Goal: Information Seeking & Learning: Check status

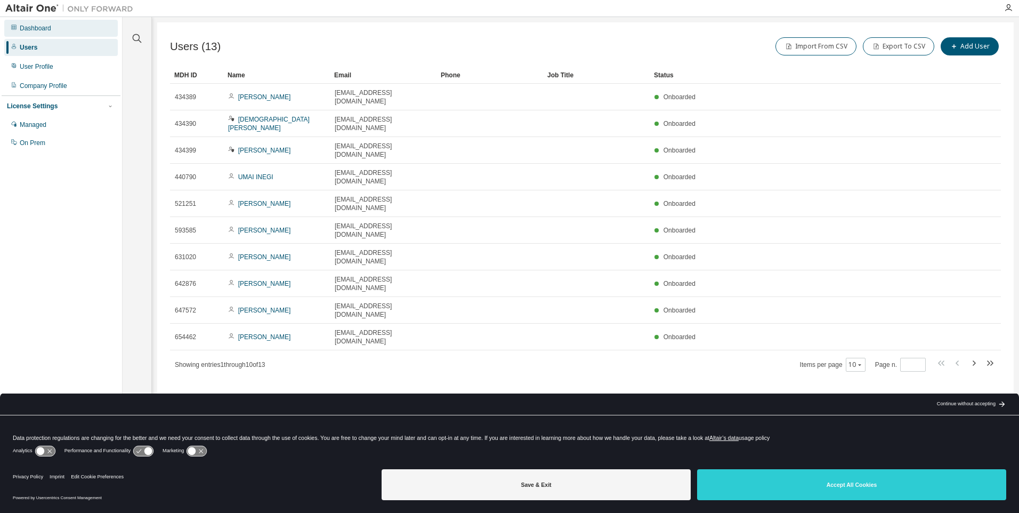
click at [44, 34] on div "Dashboard" at bounding box center [61, 28] width 114 height 17
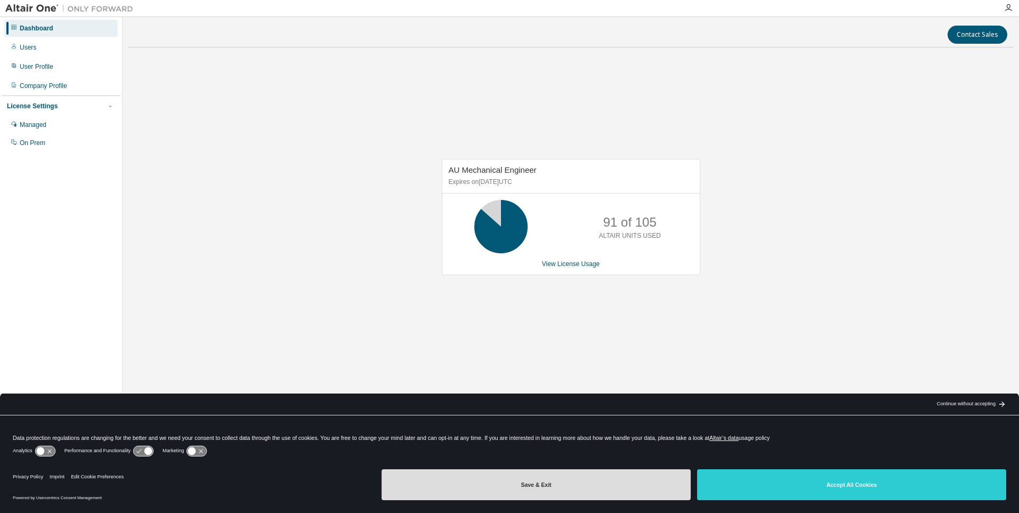
click at [626, 494] on button "Save & Exit" at bounding box center [536, 484] width 309 height 31
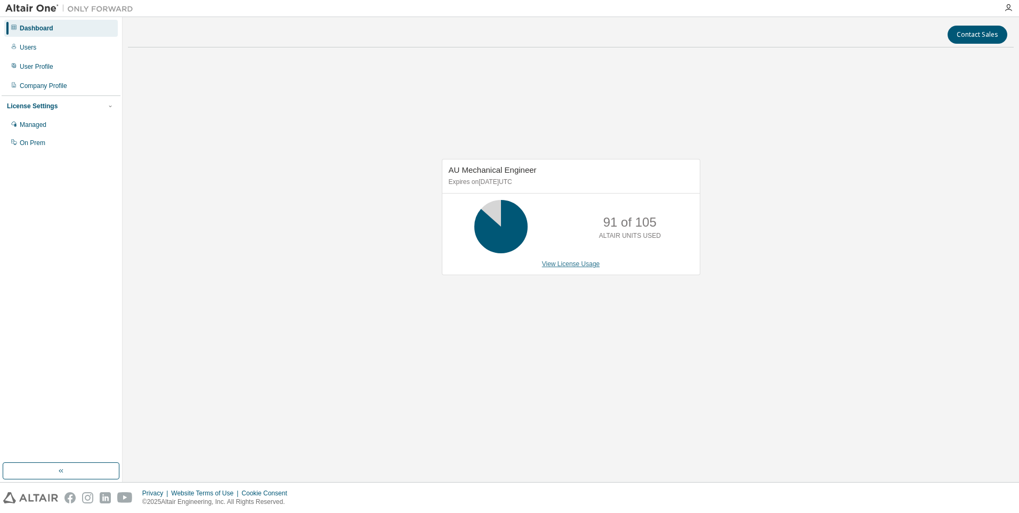
click at [580, 261] on link "View License Usage" at bounding box center [571, 263] width 58 height 7
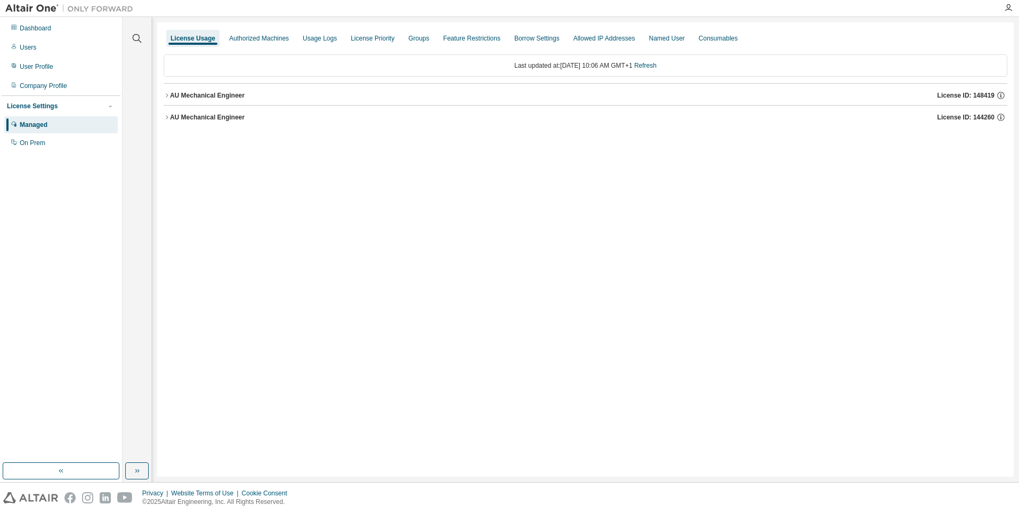
click at [234, 96] on div "AU Mechanical Engineer" at bounding box center [207, 95] width 75 height 9
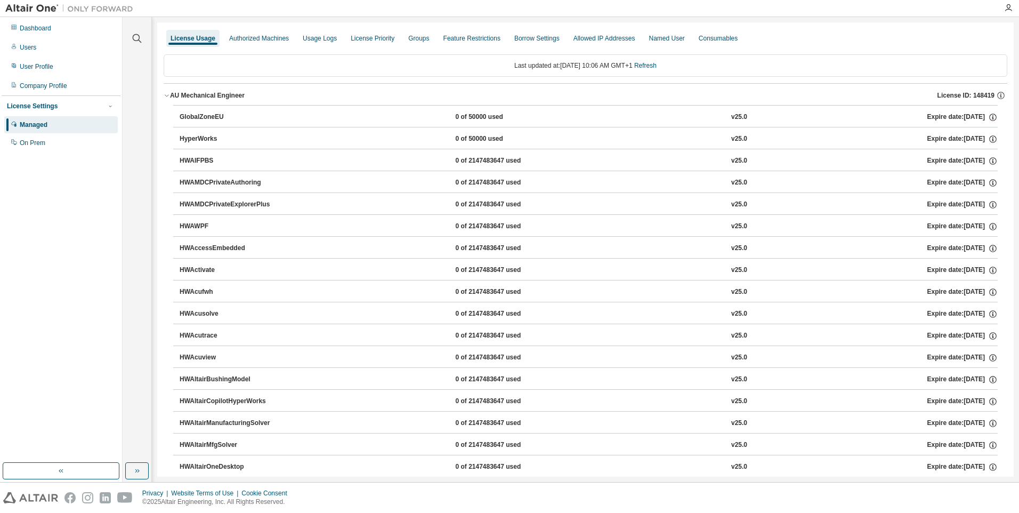
click at [234, 96] on div "AU Mechanical Engineer" at bounding box center [207, 95] width 75 height 9
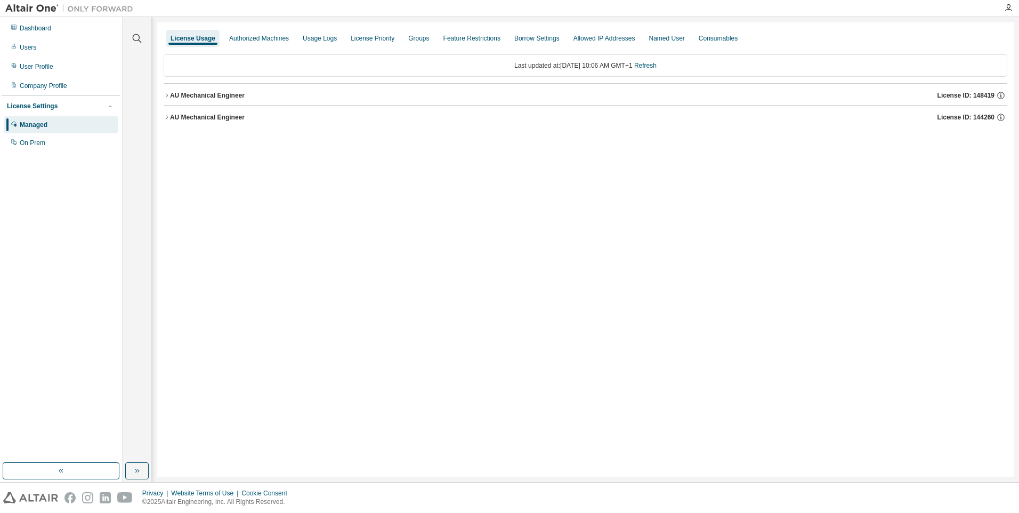
click at [221, 112] on div "AU Mechanical Engineer License ID: 144260" at bounding box center [588, 117] width 837 height 10
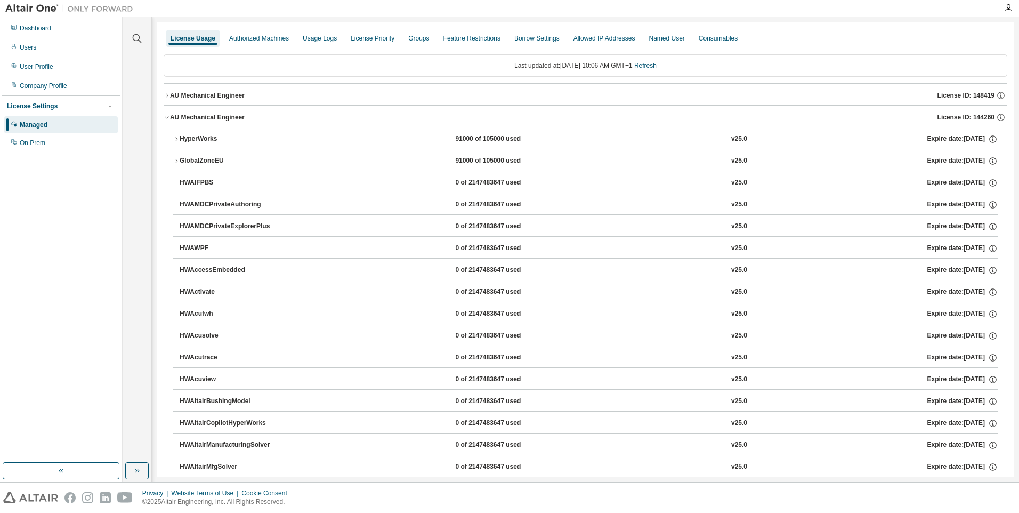
click at [225, 91] on div "AU Mechanical Engineer" at bounding box center [207, 95] width 75 height 9
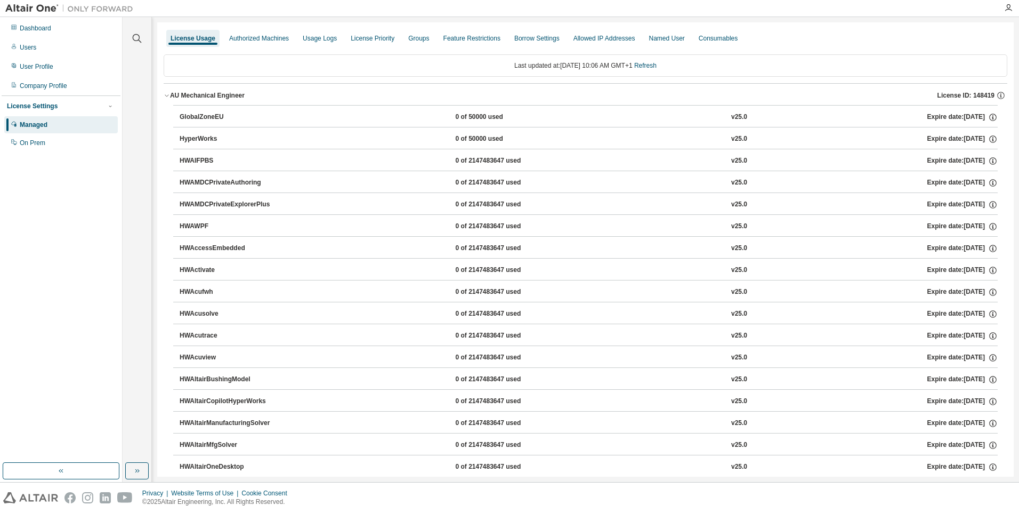
click at [206, 97] on div "AU Mechanical Engineer" at bounding box center [207, 95] width 75 height 9
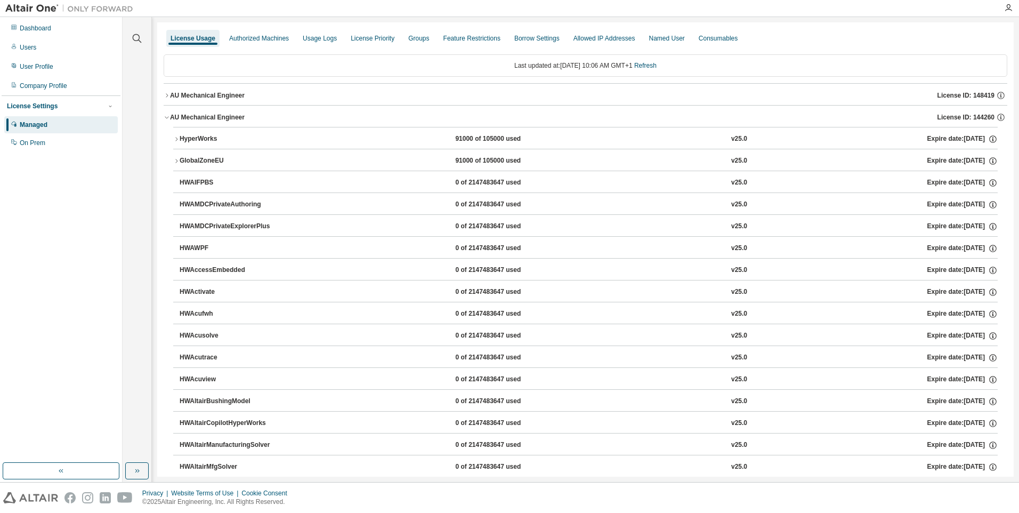
click at [220, 120] on div "AU Mechanical Engineer" at bounding box center [207, 117] width 75 height 9
